Goal: Find specific page/section: Find specific page/section

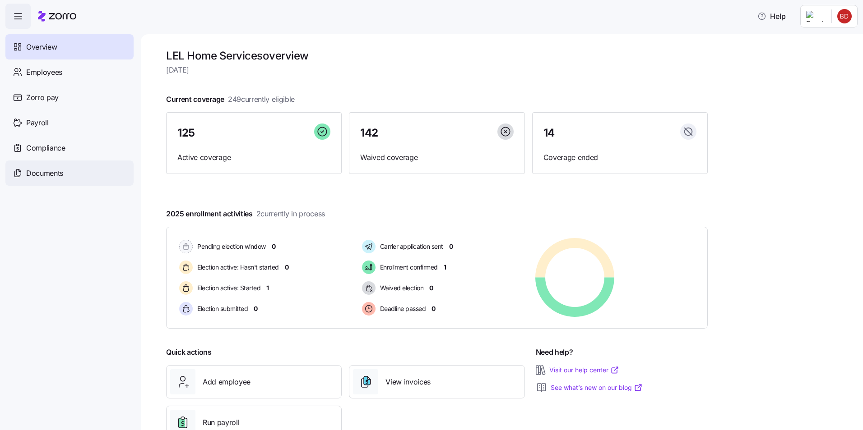
click at [63, 177] on span "Documents" at bounding box center [44, 173] width 37 height 11
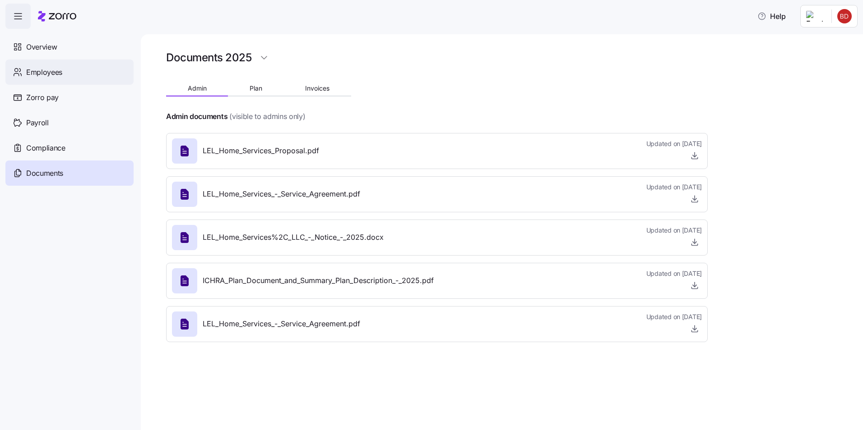
click at [48, 73] on span "Employees" at bounding box center [44, 72] width 36 height 11
